Goal: Information Seeking & Learning: Compare options

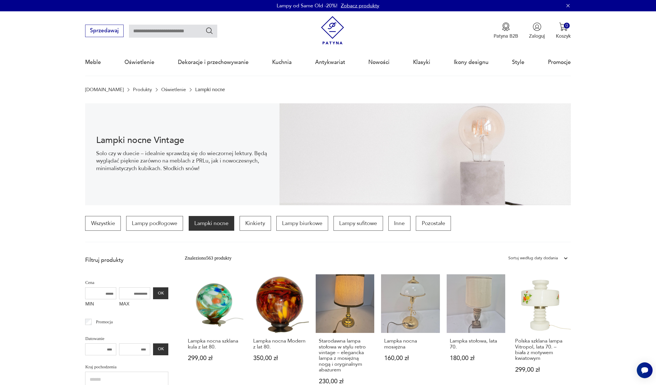
click at [161, 89] on link "Oświetlenie" at bounding box center [173, 89] width 25 height 5
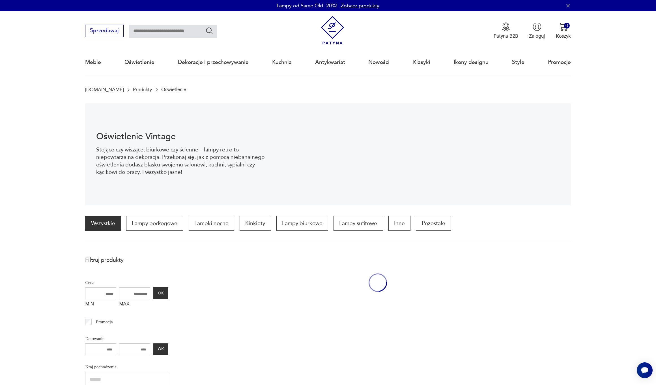
scroll to position [55, 0]
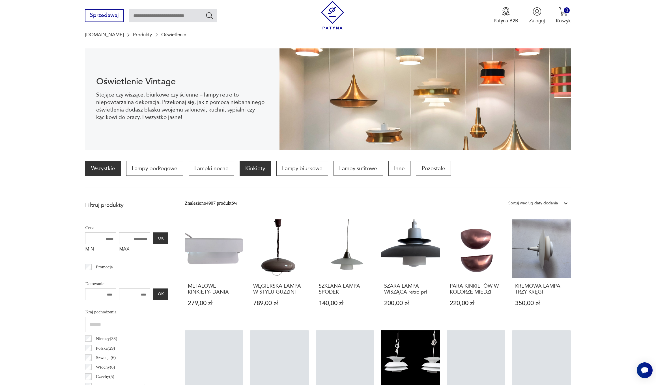
click at [262, 167] on p "Kinkiety" at bounding box center [255, 168] width 31 height 15
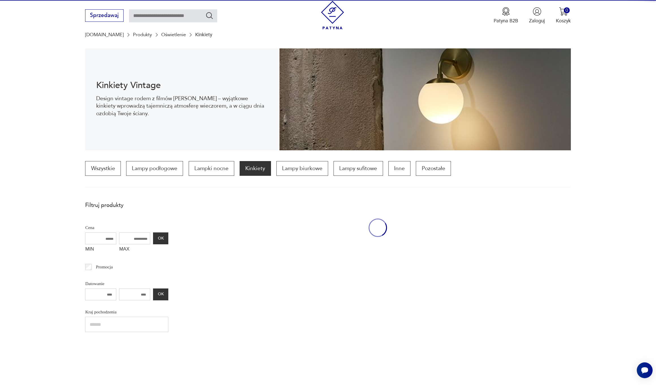
scroll to position [168, 0]
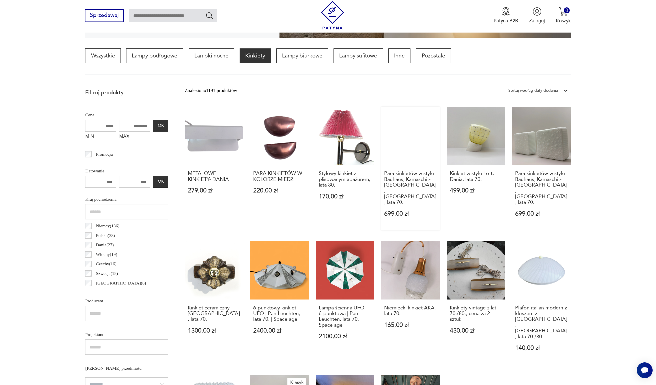
click at [404, 147] on link "Para kinkietów w stylu Bauhaus, Kamaschit-[GEOGRAPHIC_DATA], [GEOGRAPHIC_DATA],…" at bounding box center [410, 168] width 59 height 123
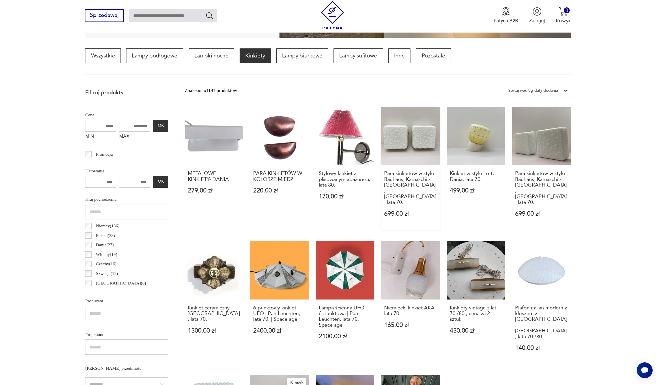
scroll to position [0, 0]
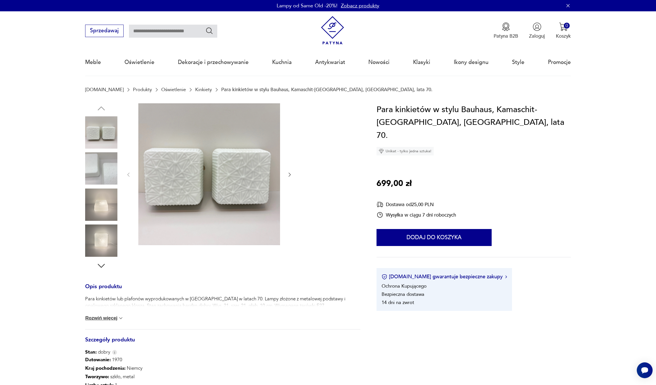
click at [291, 175] on icon "button" at bounding box center [290, 175] width 6 height 6
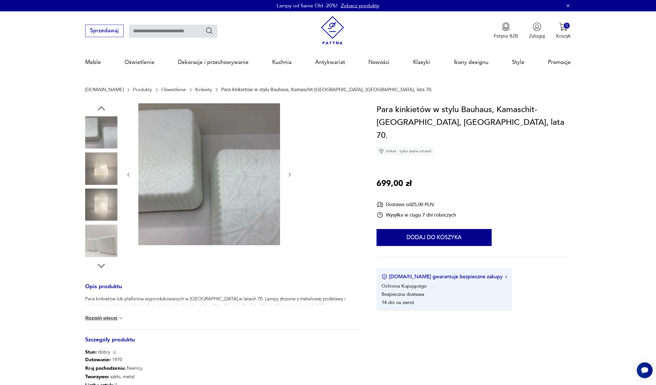
click at [291, 175] on icon "button" at bounding box center [290, 175] width 6 height 6
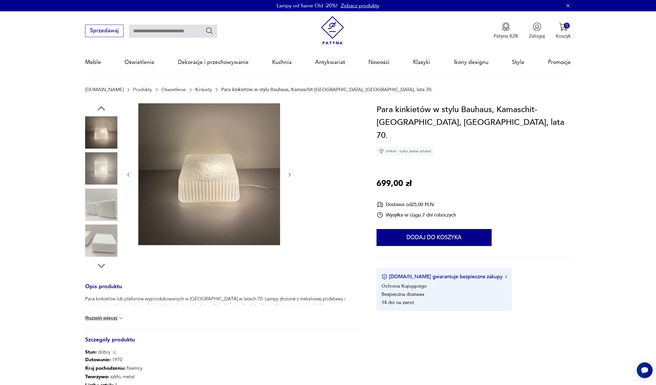
click at [99, 207] on img at bounding box center [101, 204] width 32 height 32
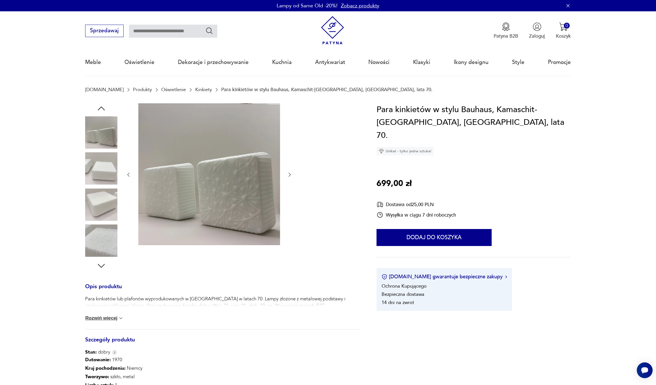
click at [99, 233] on img at bounding box center [101, 240] width 32 height 32
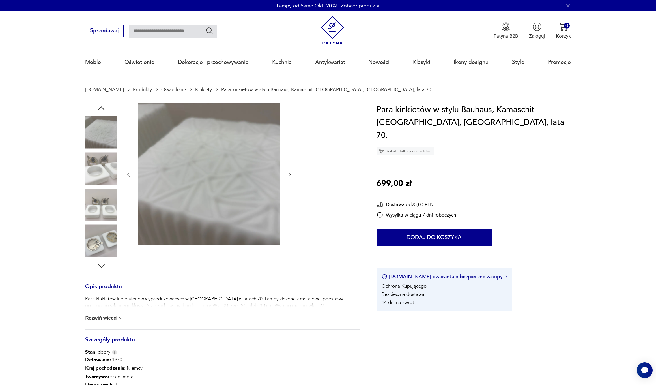
click at [105, 172] on img at bounding box center [101, 168] width 32 height 32
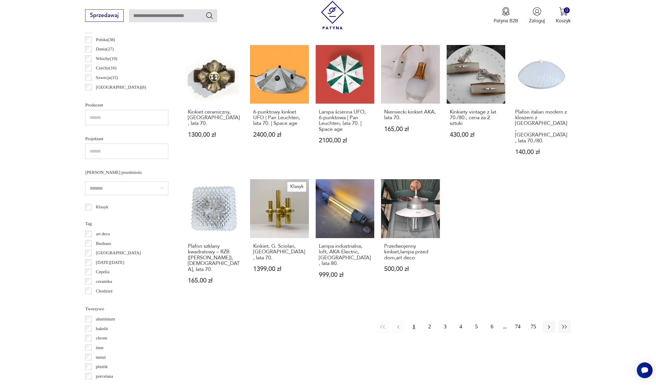
scroll to position [364, 0]
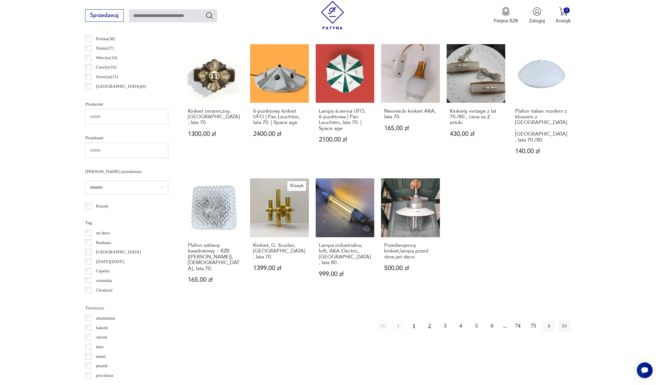
click at [430, 320] on button "2" at bounding box center [430, 326] width 12 height 12
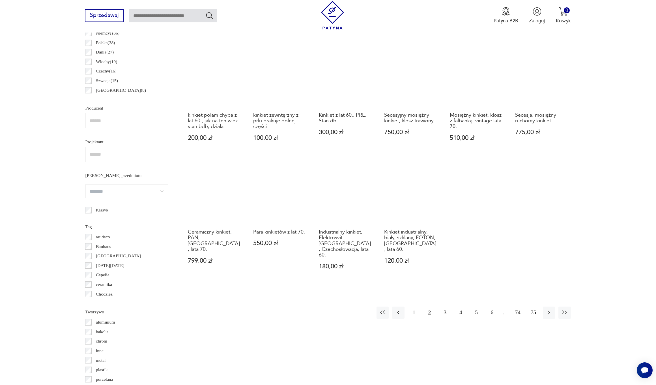
scroll to position [364, 0]
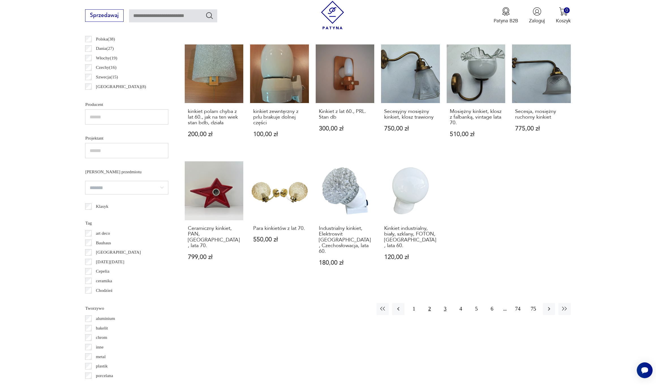
click at [445, 303] on button "3" at bounding box center [445, 309] width 12 height 12
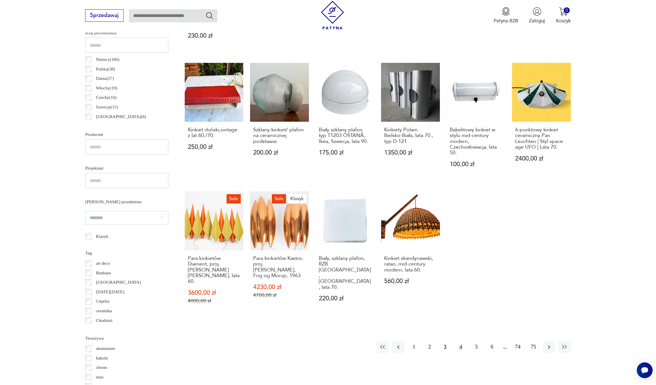
scroll to position [334, 0]
click at [458, 341] on button "4" at bounding box center [461, 347] width 12 height 12
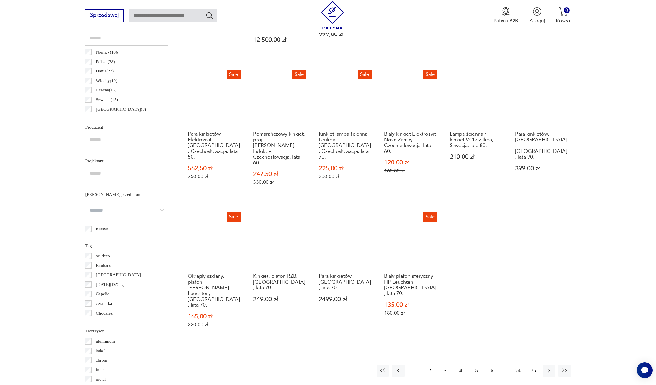
scroll to position [342, 0]
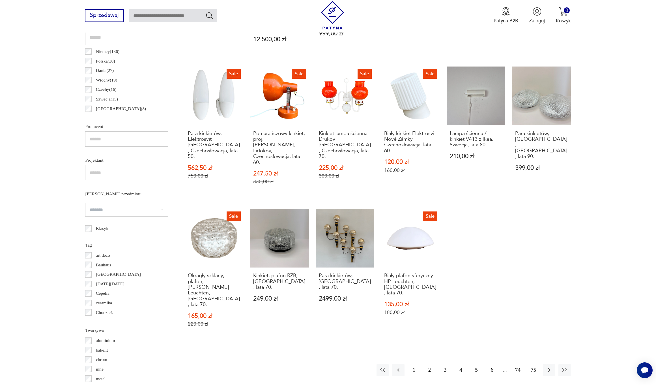
click at [477, 364] on button "5" at bounding box center [476, 370] width 12 height 12
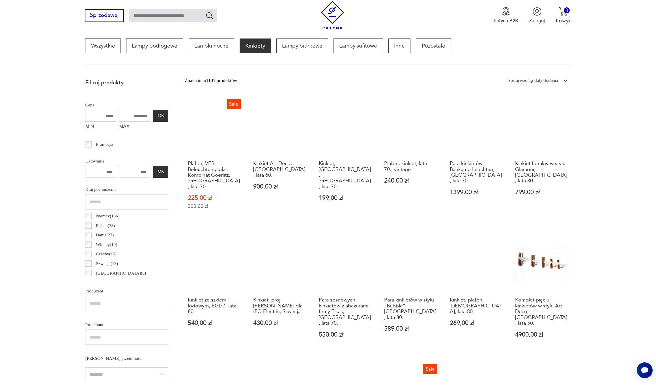
scroll to position [181, 0]
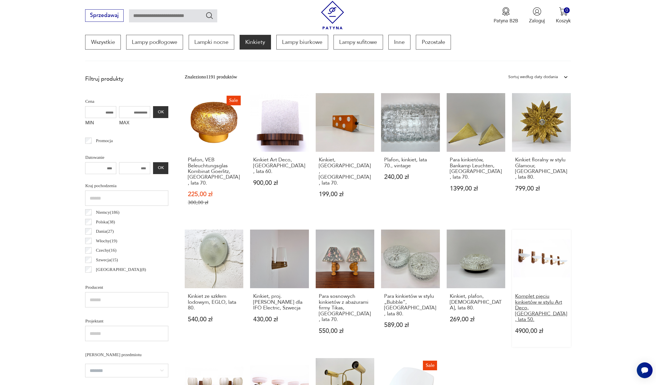
click at [536, 305] on h3 "Komplet pięciu kinkietów w stylu Art Deco, [GEOGRAPHIC_DATA], lata 50." at bounding box center [541, 307] width 53 height 29
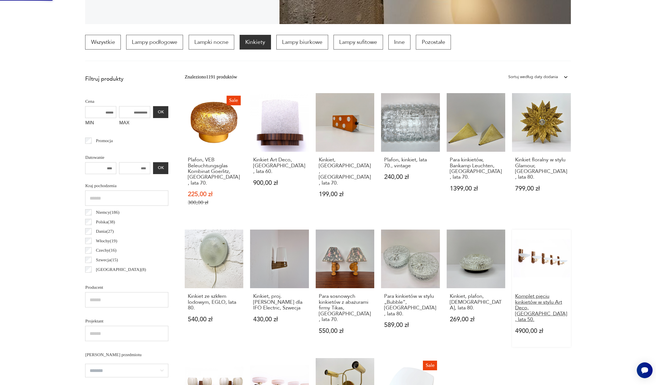
scroll to position [0, 0]
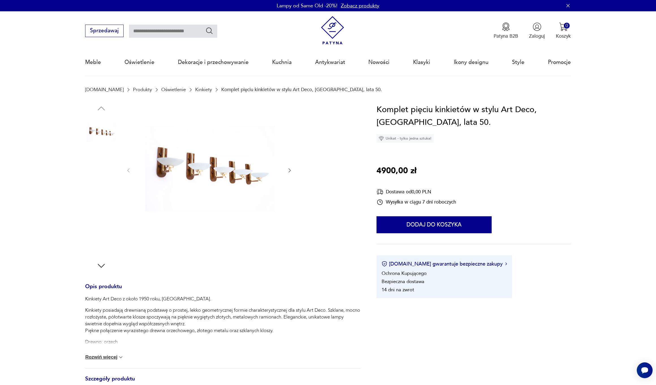
click at [104, 165] on img at bounding box center [101, 168] width 32 height 32
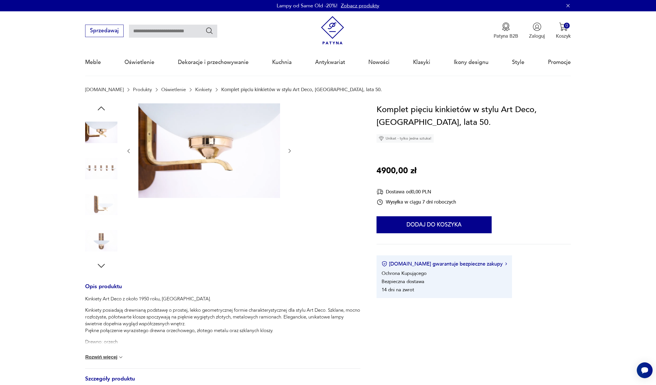
click at [95, 207] on img at bounding box center [101, 204] width 32 height 32
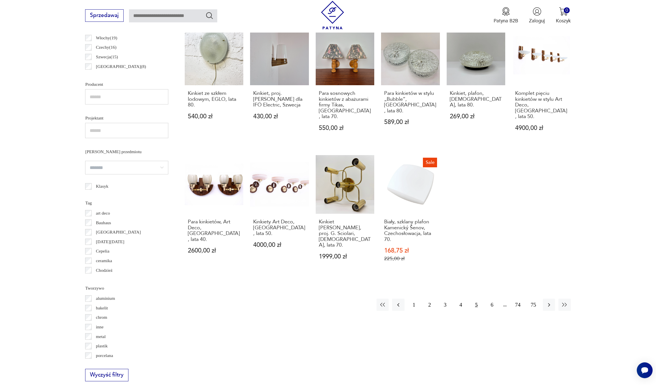
scroll to position [385, 0]
click at [493, 298] on button "6" at bounding box center [492, 304] width 12 height 12
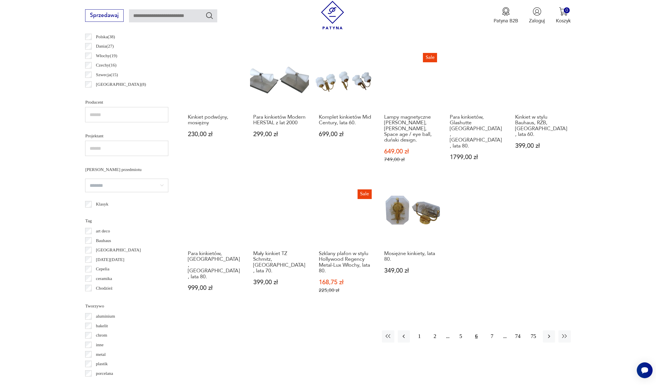
scroll to position [367, 0]
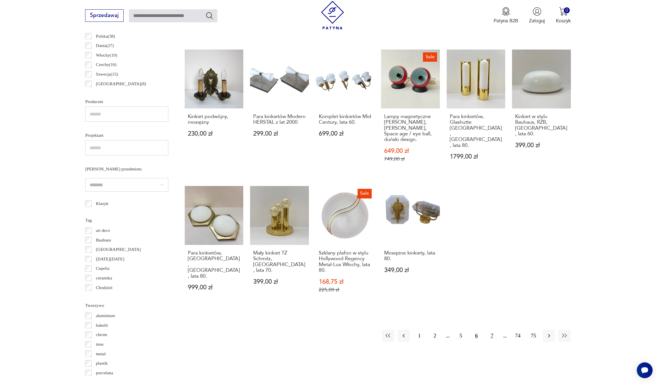
click at [488, 330] on button "7" at bounding box center [492, 336] width 12 height 12
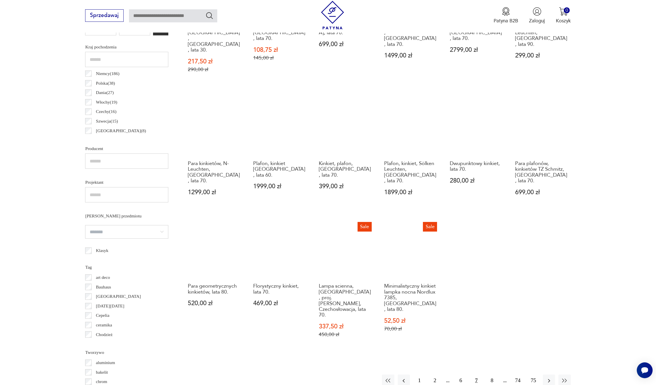
scroll to position [320, 0]
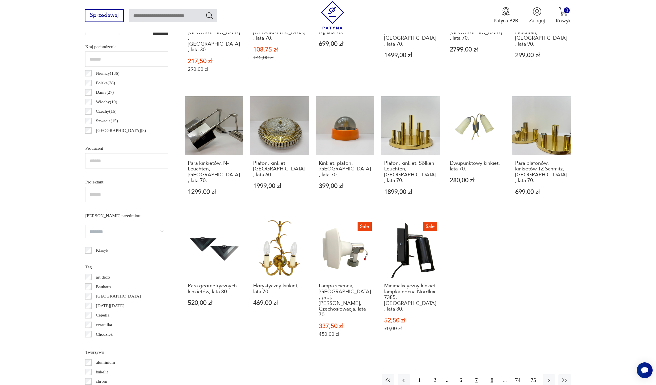
click at [493, 374] on button "8" at bounding box center [492, 380] width 12 height 12
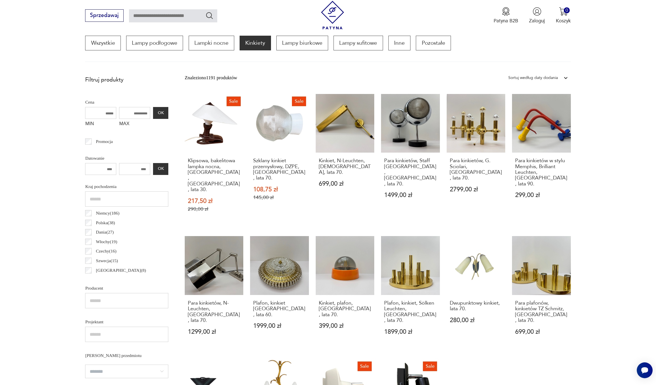
scroll to position [168, 0]
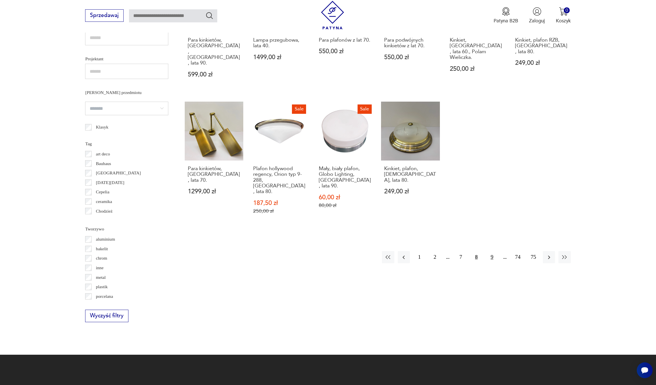
click at [493, 251] on button "9" at bounding box center [492, 257] width 12 height 12
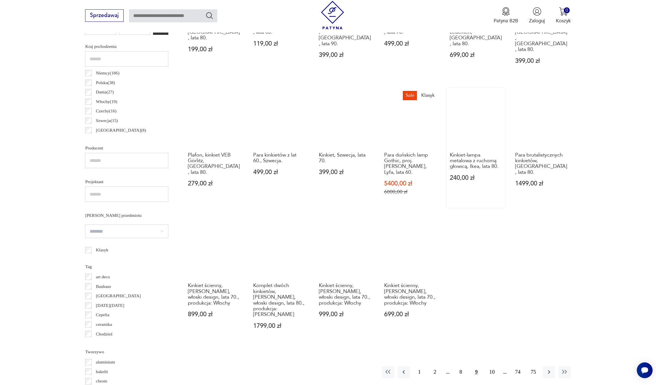
scroll to position [321, 0]
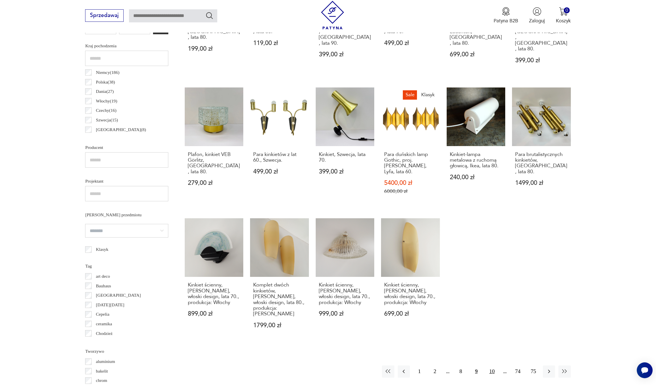
click at [492, 365] on button "10" at bounding box center [492, 371] width 12 height 12
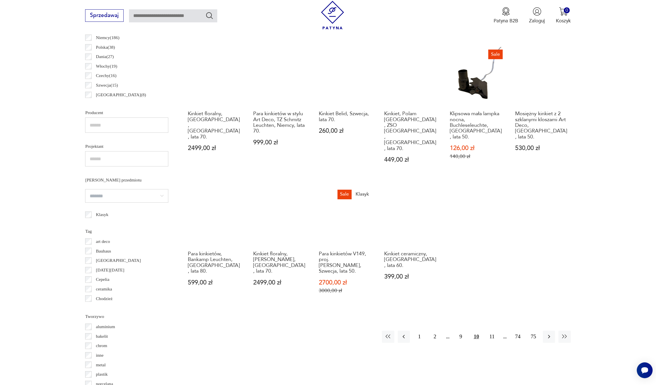
scroll to position [356, 0]
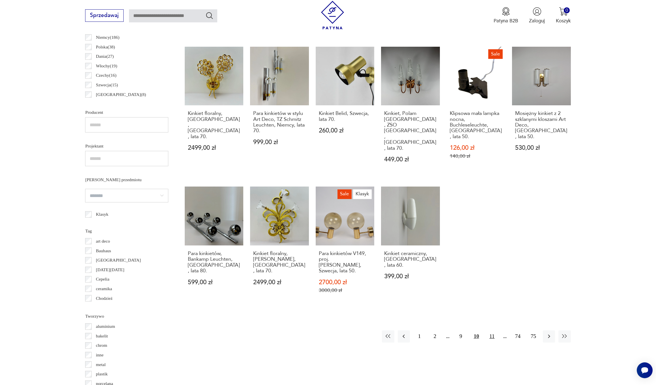
click at [495, 330] on button "11" at bounding box center [492, 336] width 12 height 12
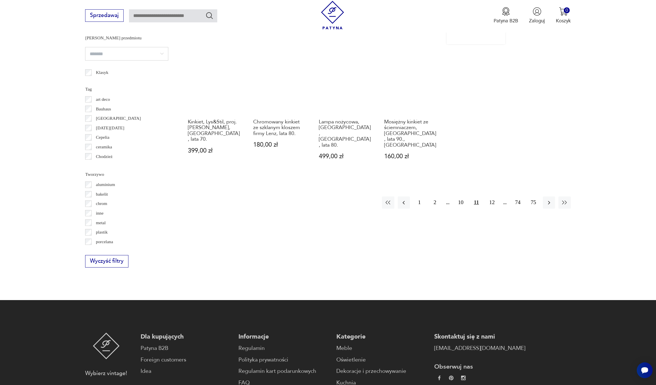
scroll to position [495, 0]
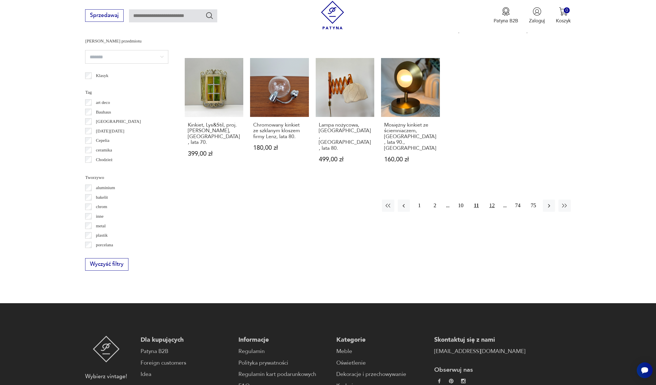
click at [493, 200] on button "12" at bounding box center [492, 206] width 12 height 12
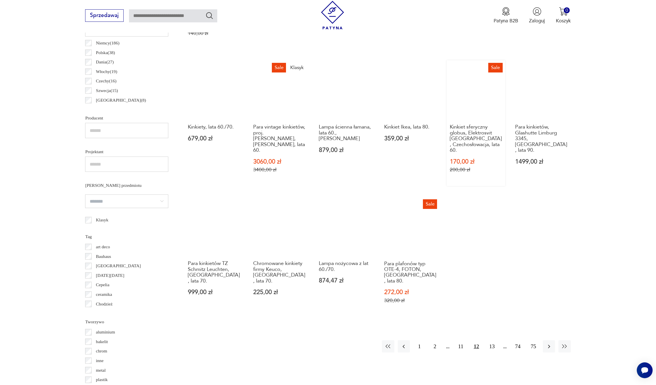
scroll to position [351, 0]
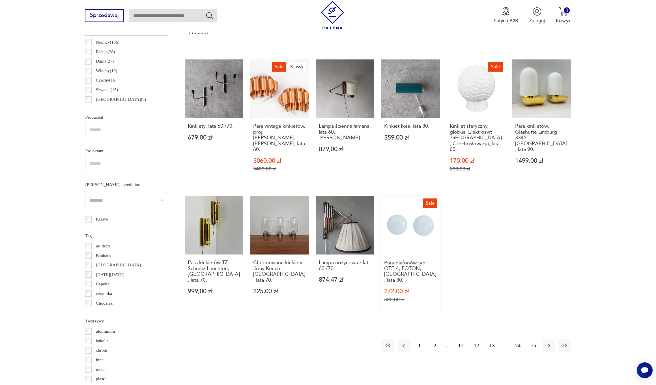
click at [402, 247] on link "Sale Para plafonów typ OTE-4, FOTON, [GEOGRAPHIC_DATA], lata 80. 272,00 zł 320,…" at bounding box center [410, 256] width 59 height 120
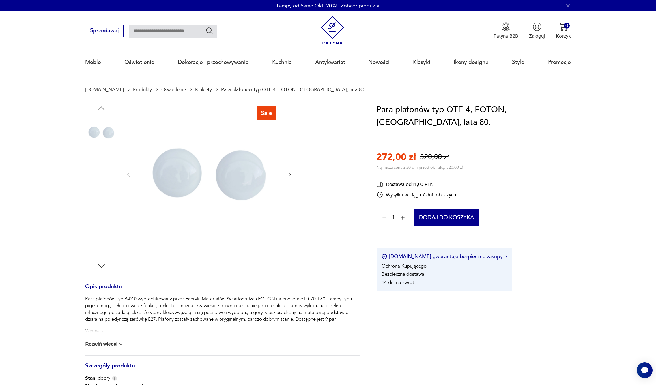
click at [109, 168] on img at bounding box center [101, 168] width 32 height 32
click at [105, 200] on img at bounding box center [101, 204] width 32 height 32
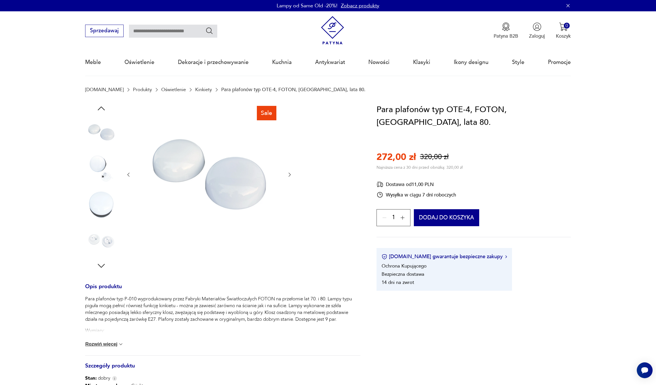
click at [104, 218] on img at bounding box center [101, 204] width 32 height 32
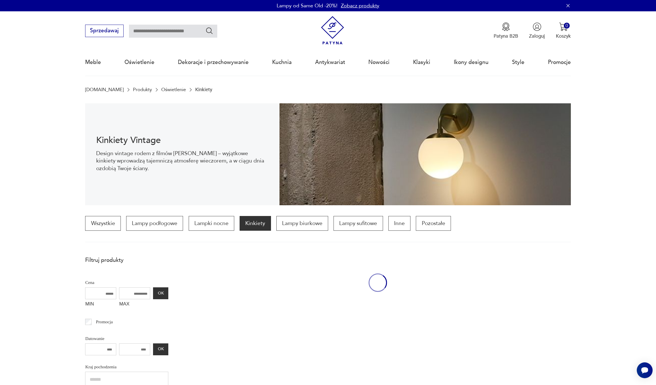
scroll to position [336, 0]
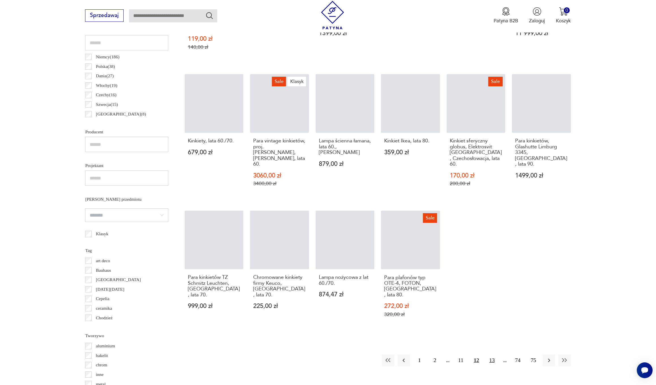
click at [492, 355] on button "13" at bounding box center [492, 360] width 12 height 12
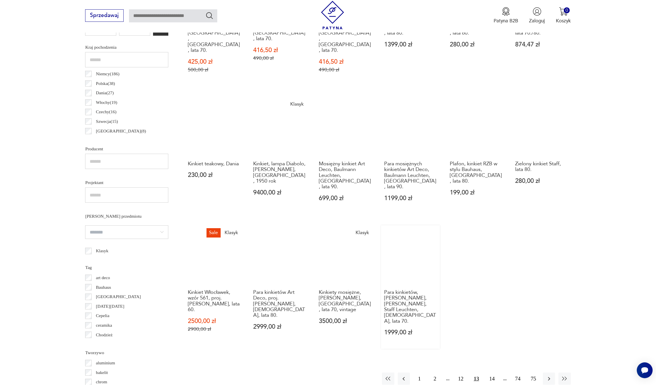
scroll to position [303, 0]
